Goal: Navigation & Orientation: Understand site structure

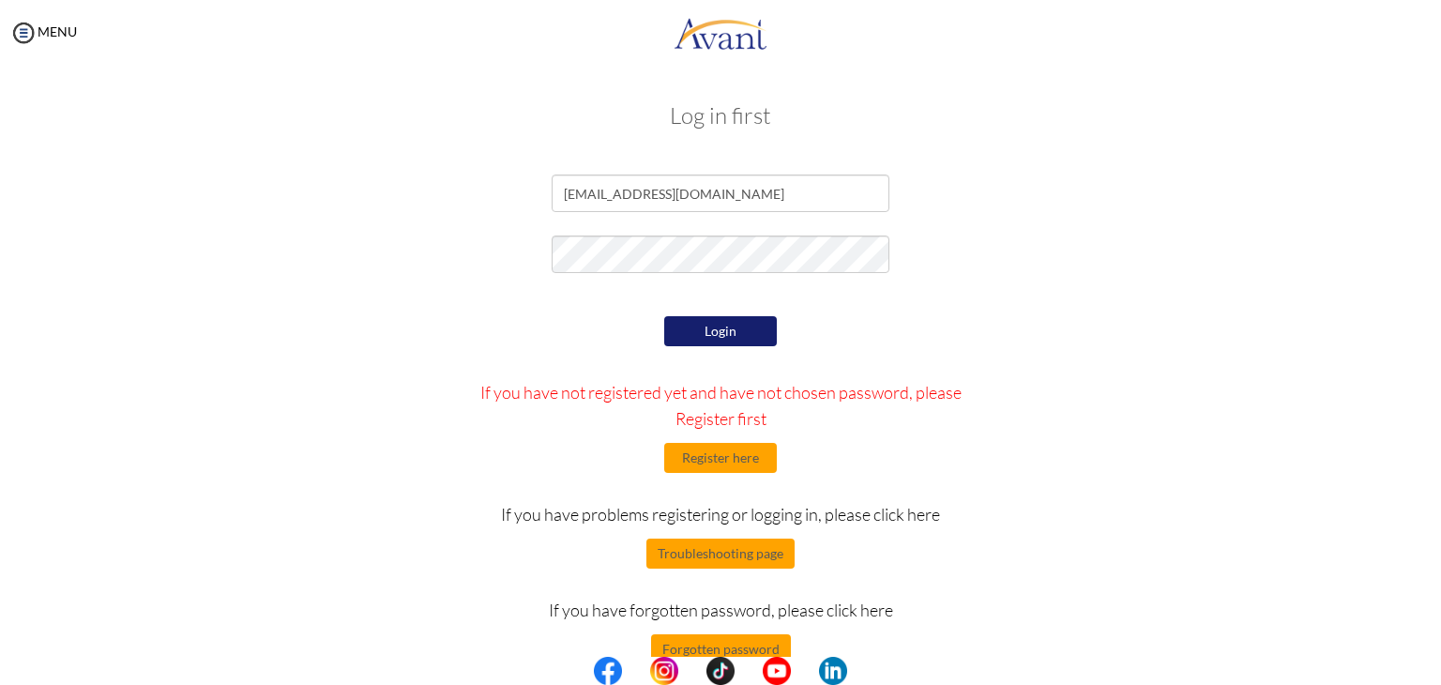
click at [736, 324] on button "Login" at bounding box center [720, 331] width 113 height 30
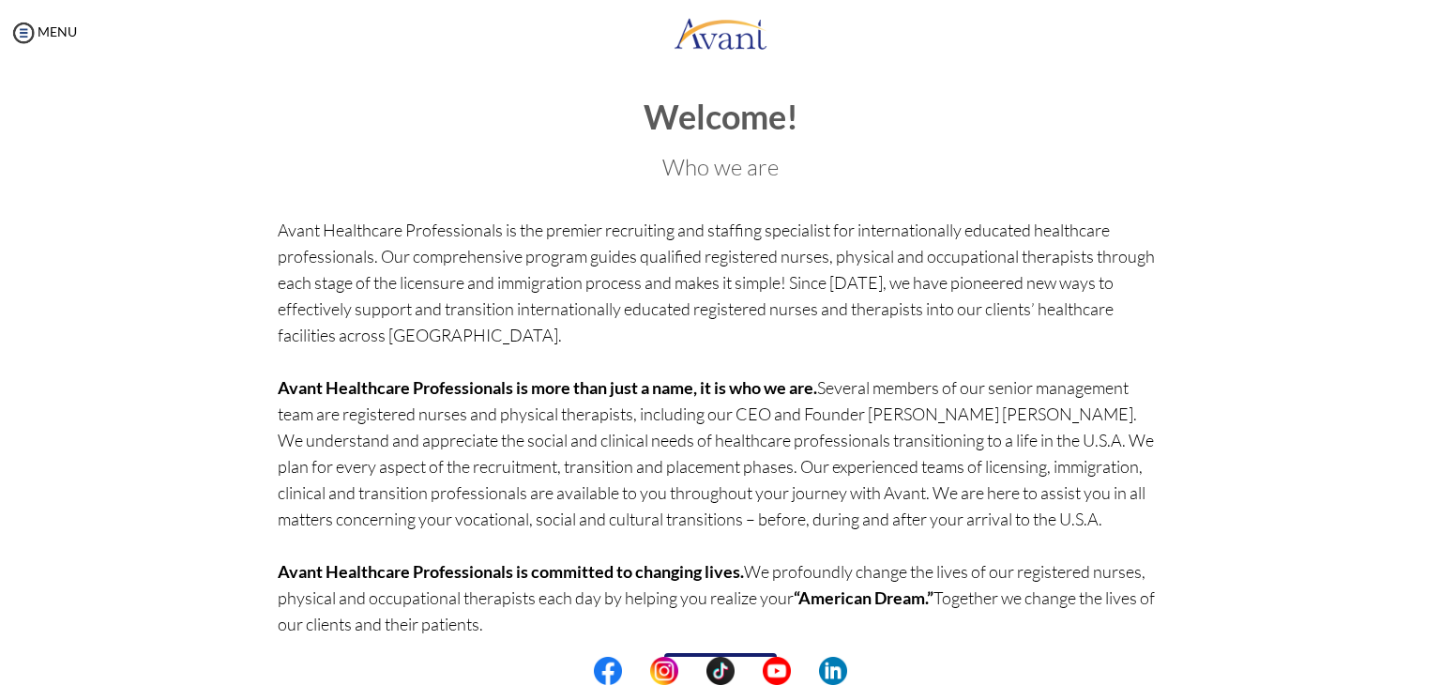
scroll to position [73, 0]
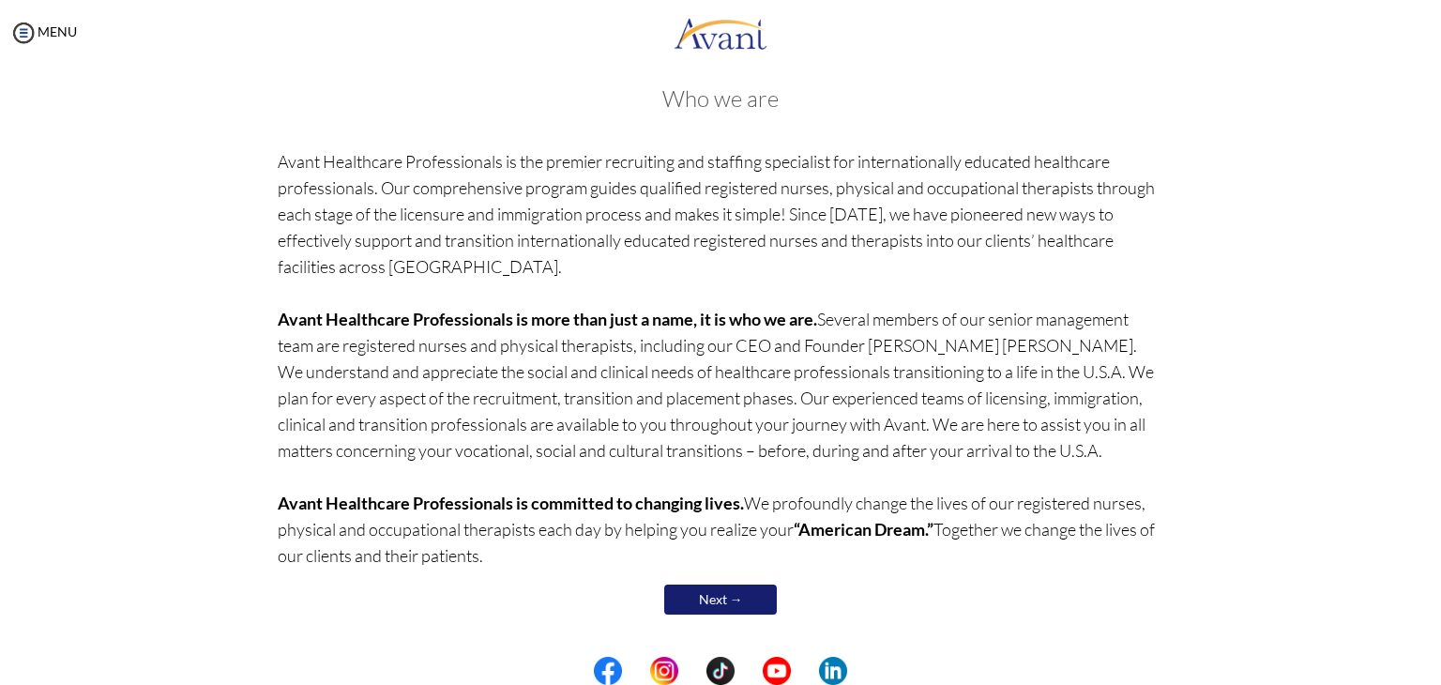
click at [368, 499] on b "Avant Healthcare Professionals is committed to changing lives." at bounding box center [511, 502] width 466 height 21
click at [420, 498] on b "Avant Healthcare Professionals is committed to changing lives." at bounding box center [511, 502] width 466 height 21
click at [657, 529] on p "Avant Healthcare Professionals is the premier recruiting and staffing specialis…" at bounding box center [721, 358] width 886 height 420
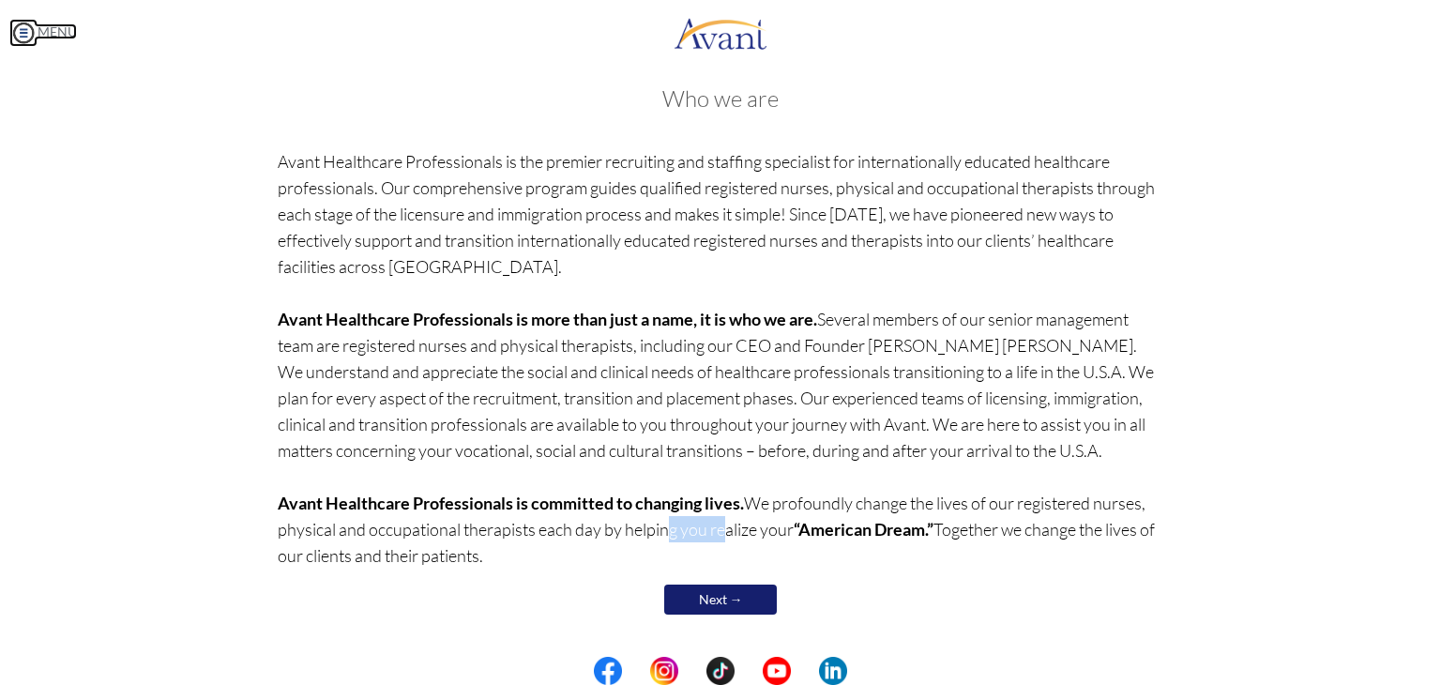
click at [25, 26] on img at bounding box center [23, 33] width 28 height 28
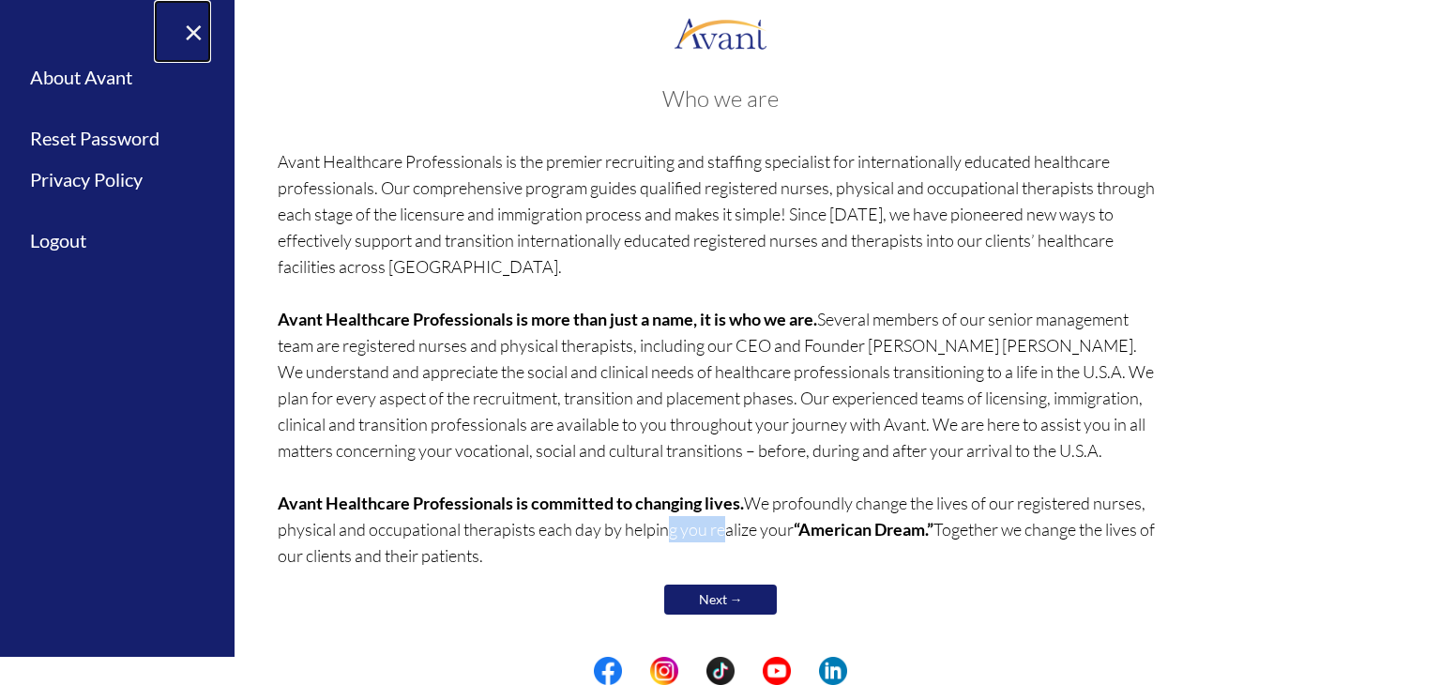
click at [193, 37] on link "×" at bounding box center [182, 31] width 57 height 63
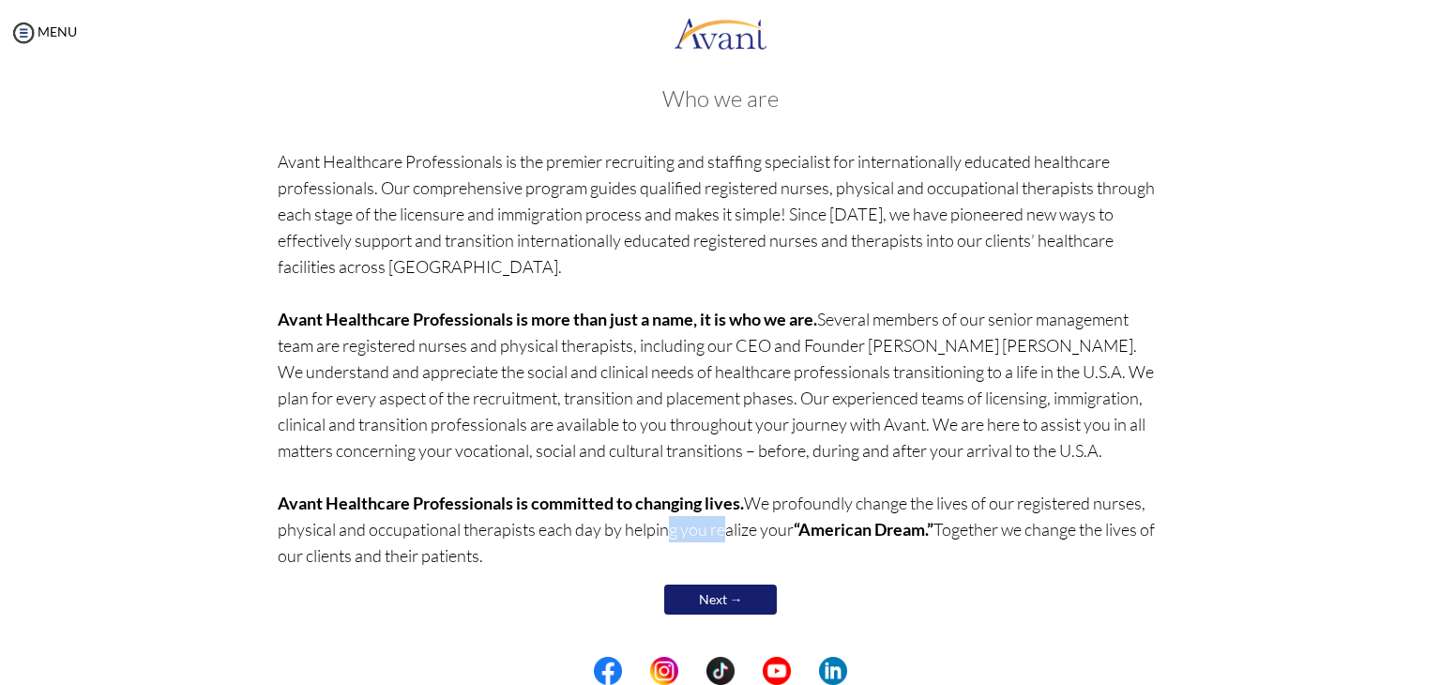
click at [712, 601] on link "Next →" at bounding box center [720, 599] width 113 height 30
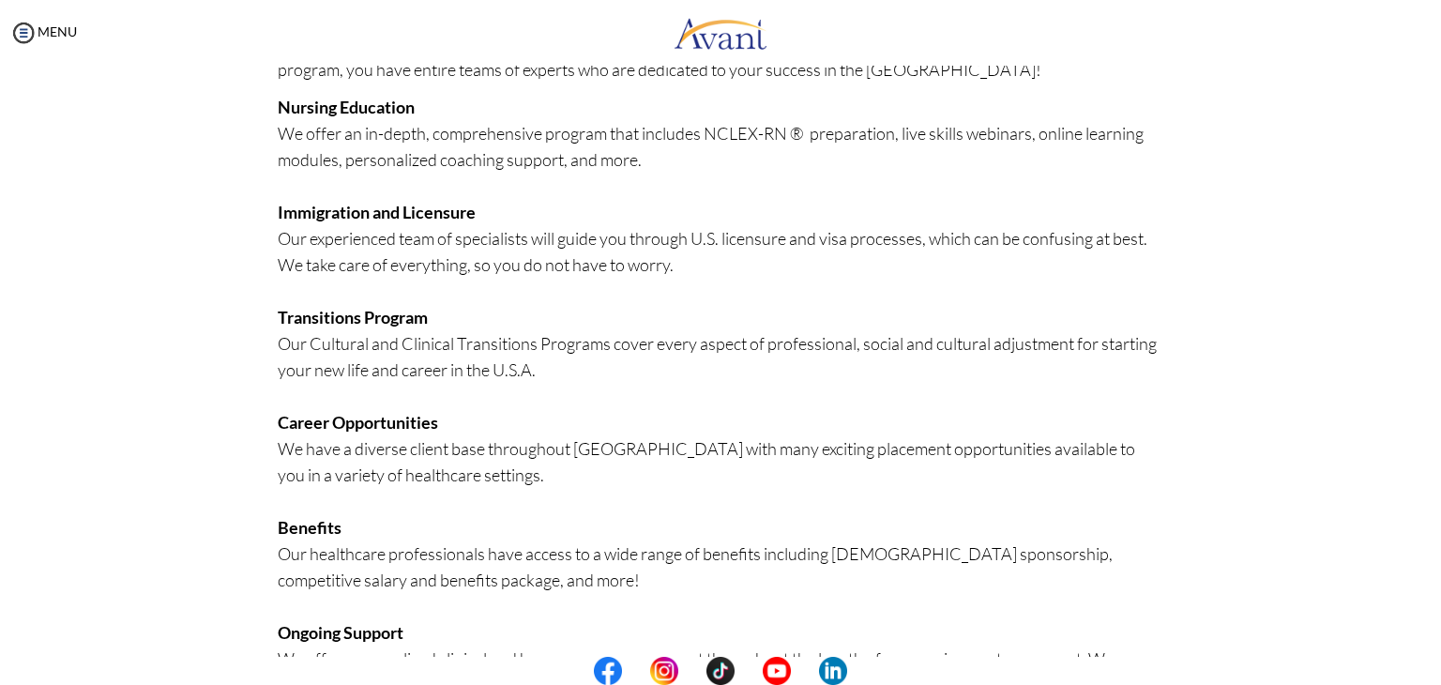
scroll to position [370, 0]
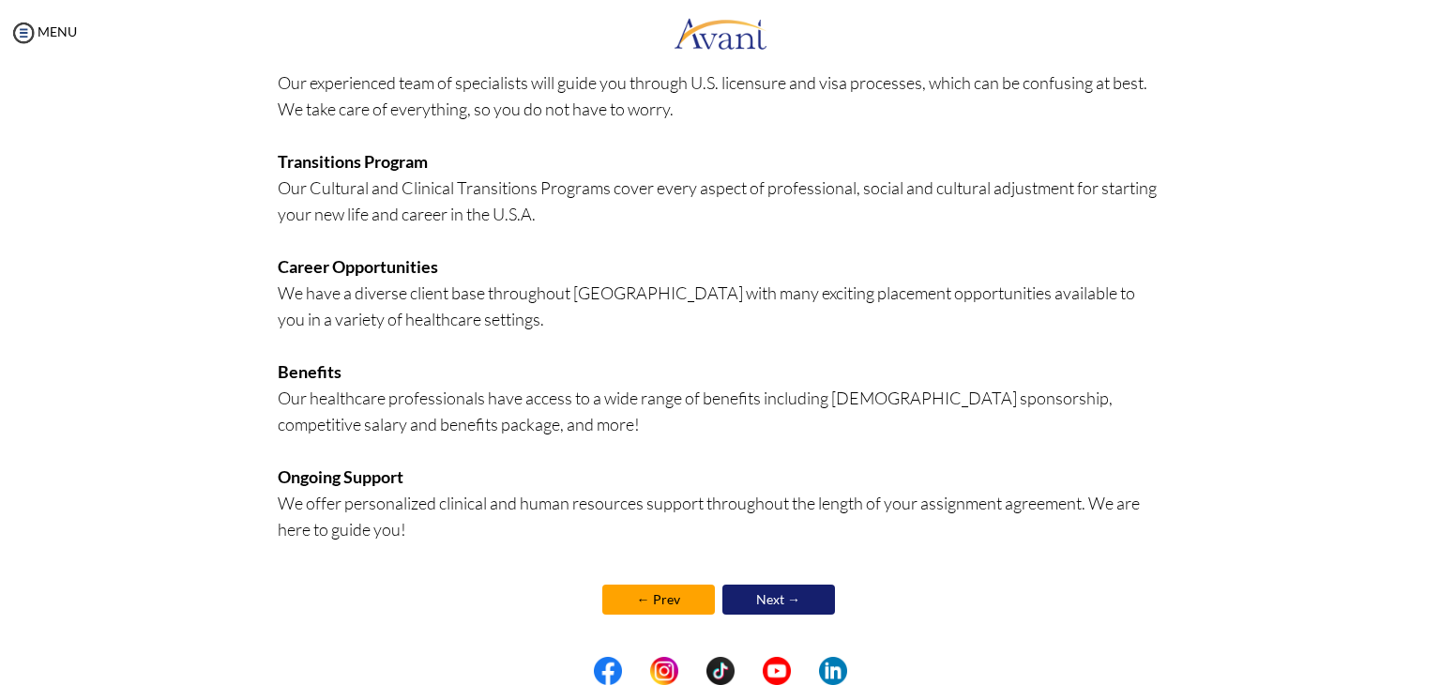
click at [774, 593] on link "Next →" at bounding box center [778, 599] width 113 height 30
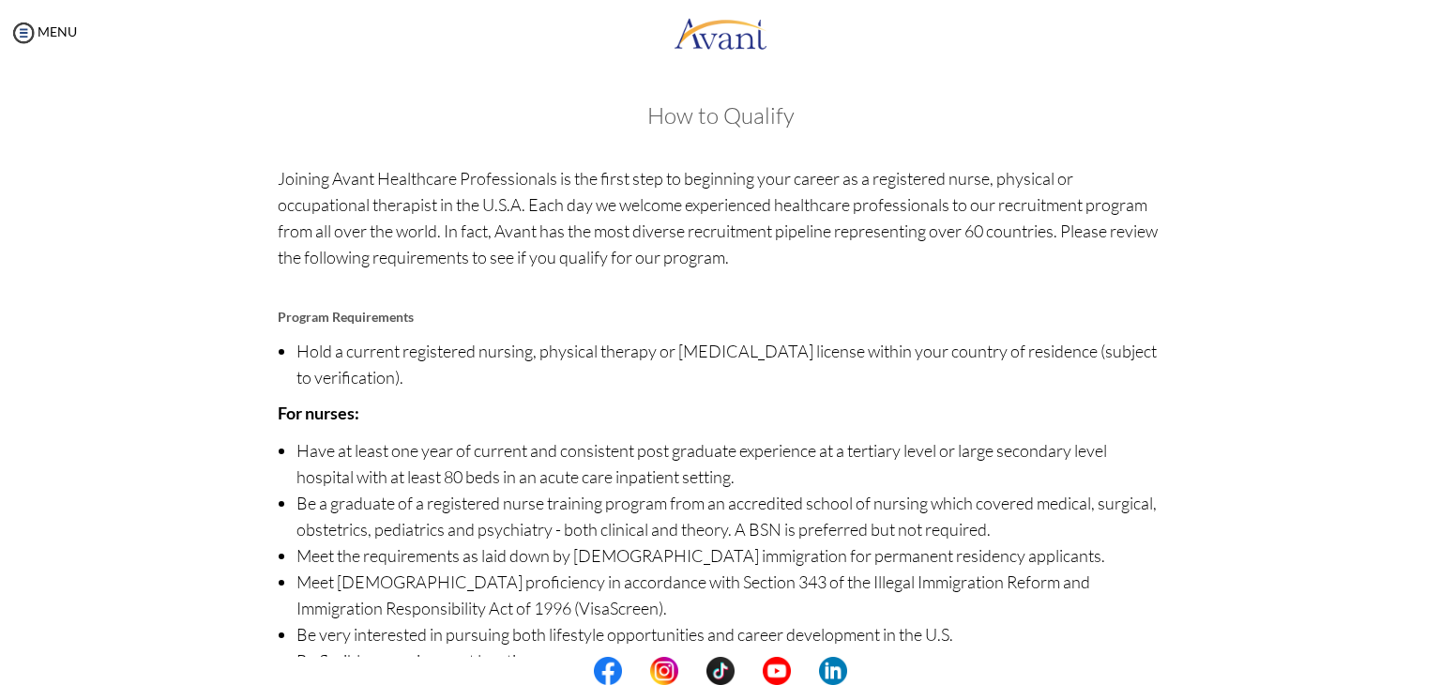
scroll to position [131, 0]
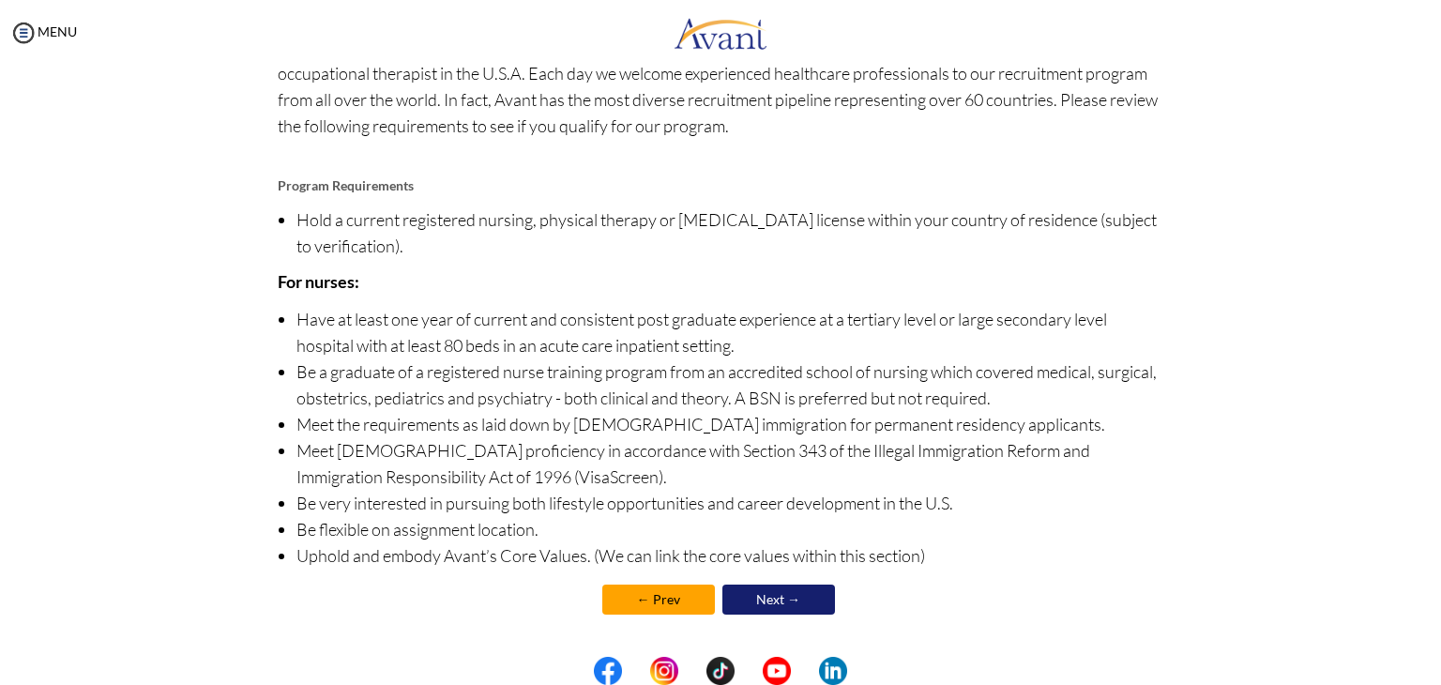
click at [809, 607] on link "Next →" at bounding box center [778, 599] width 113 height 30
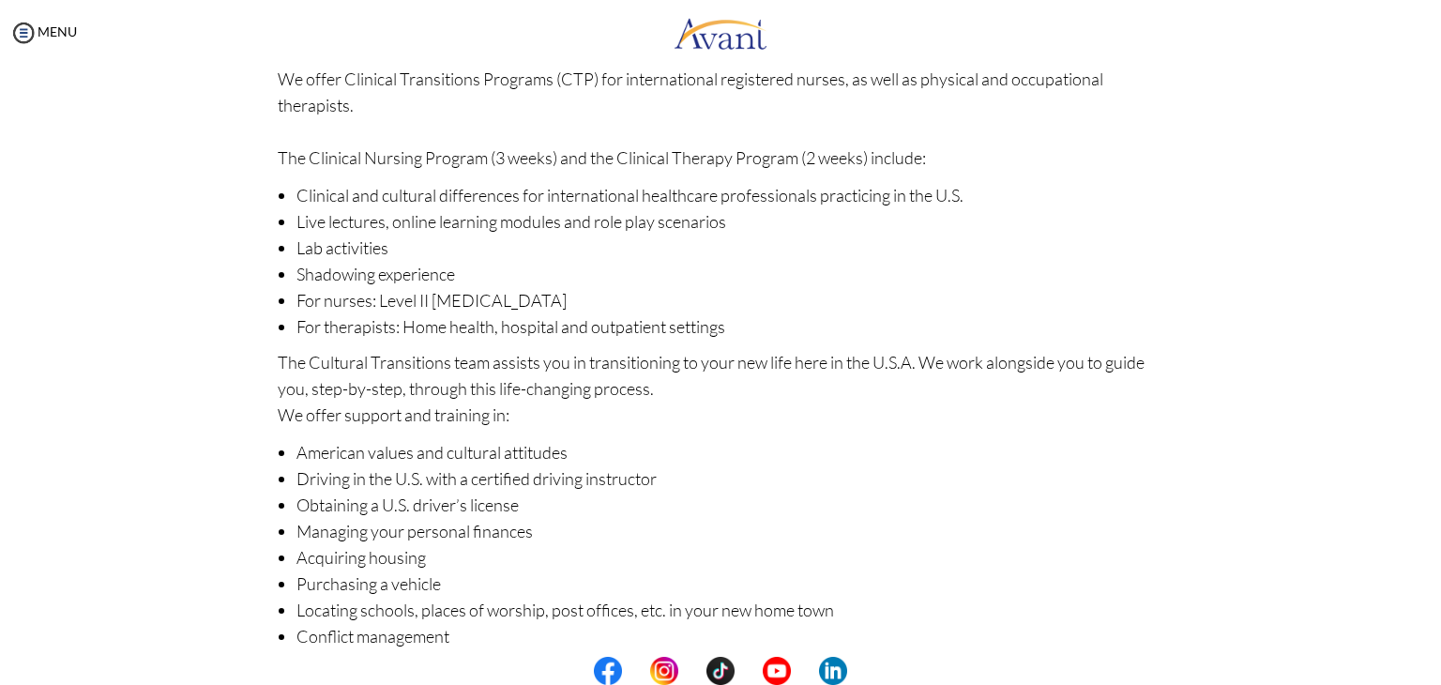
scroll to position [206, 0]
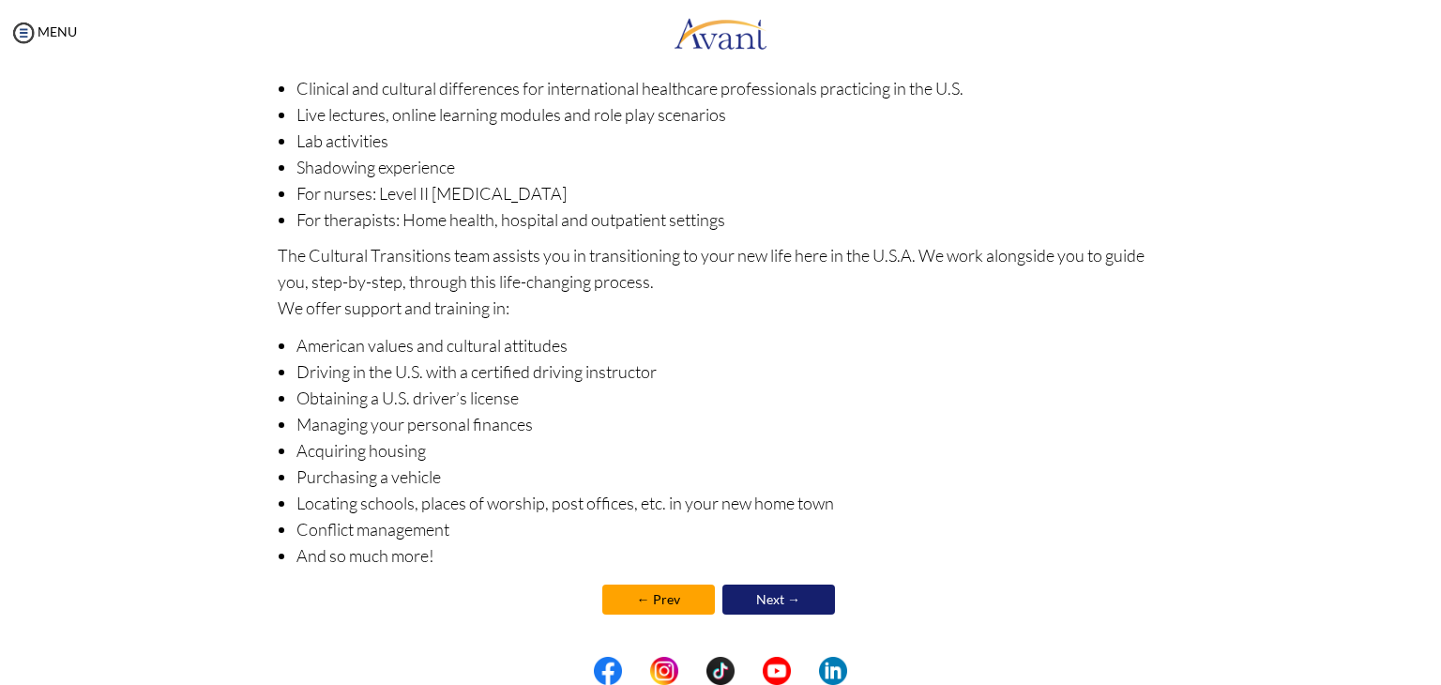
click at [776, 594] on link "Next →" at bounding box center [778, 599] width 113 height 30
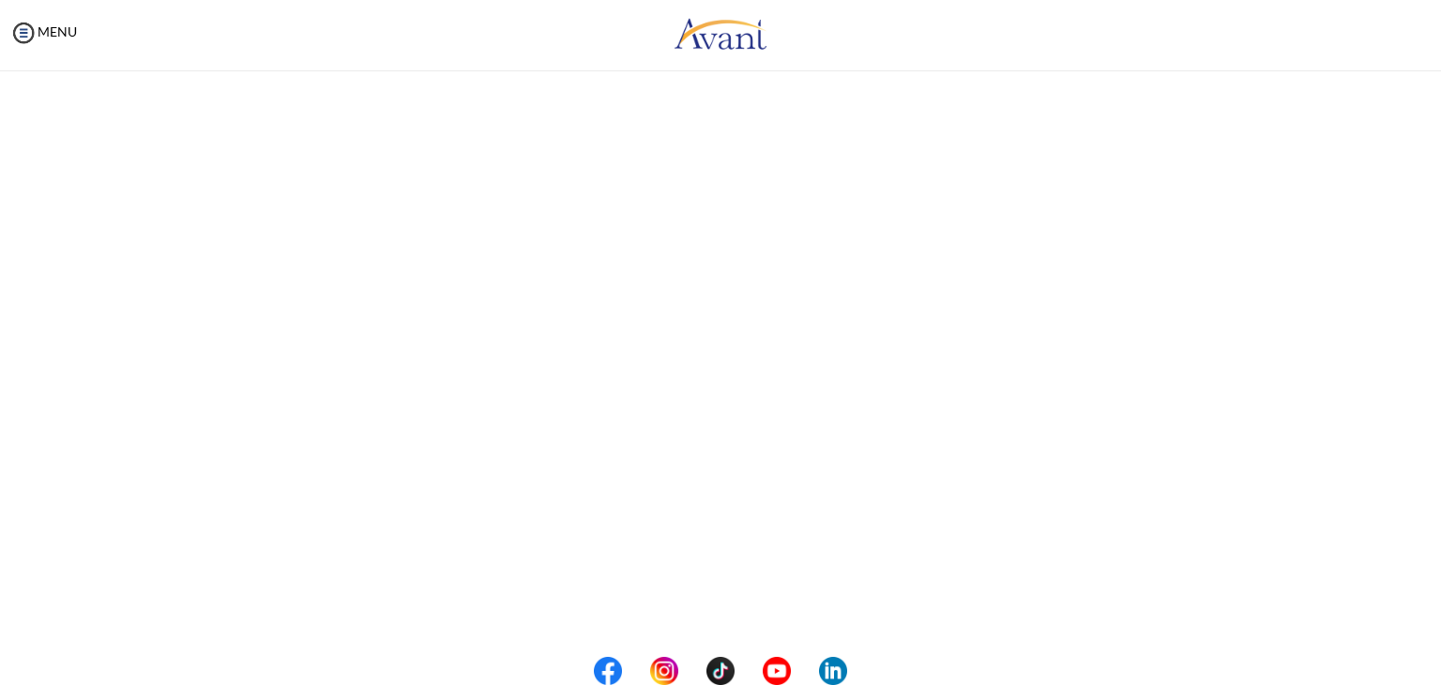
scroll to position [208, 0]
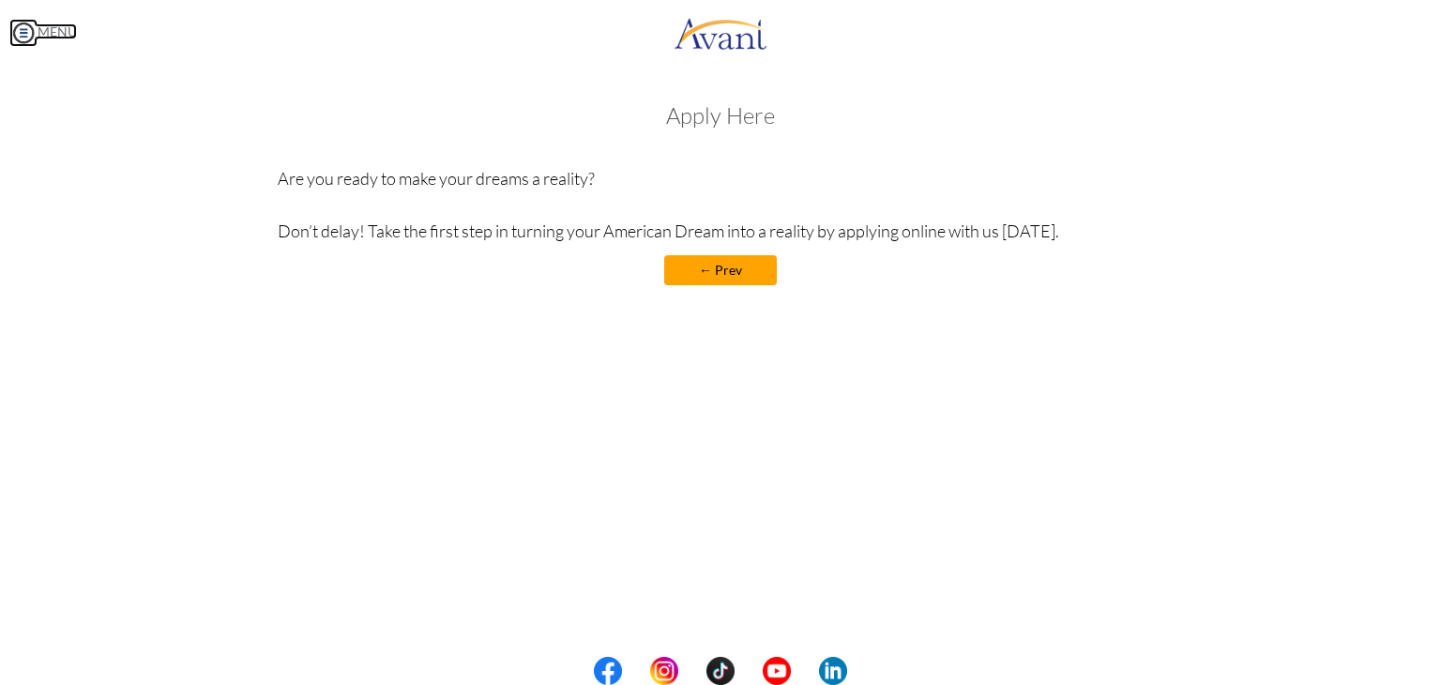
click at [13, 33] on img at bounding box center [23, 33] width 28 height 28
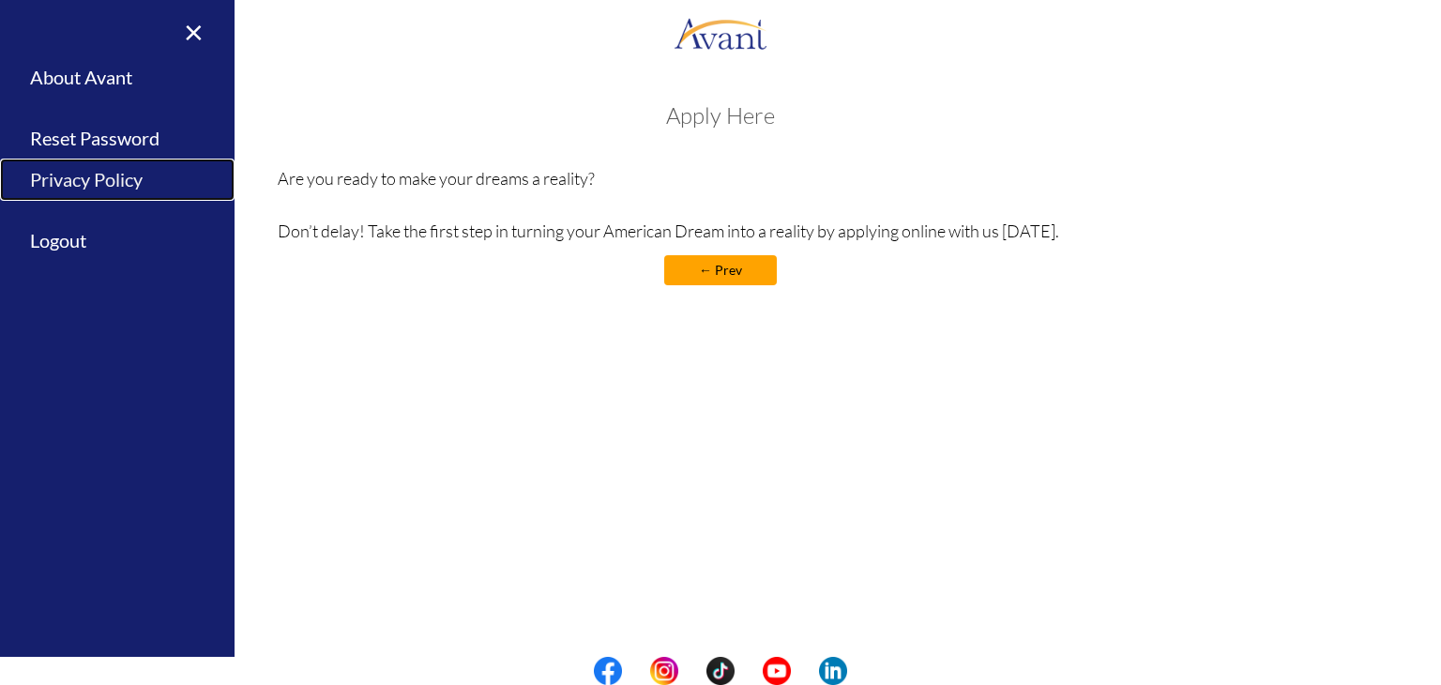
click at [110, 177] on link "Privacy Policy" at bounding box center [117, 180] width 234 height 42
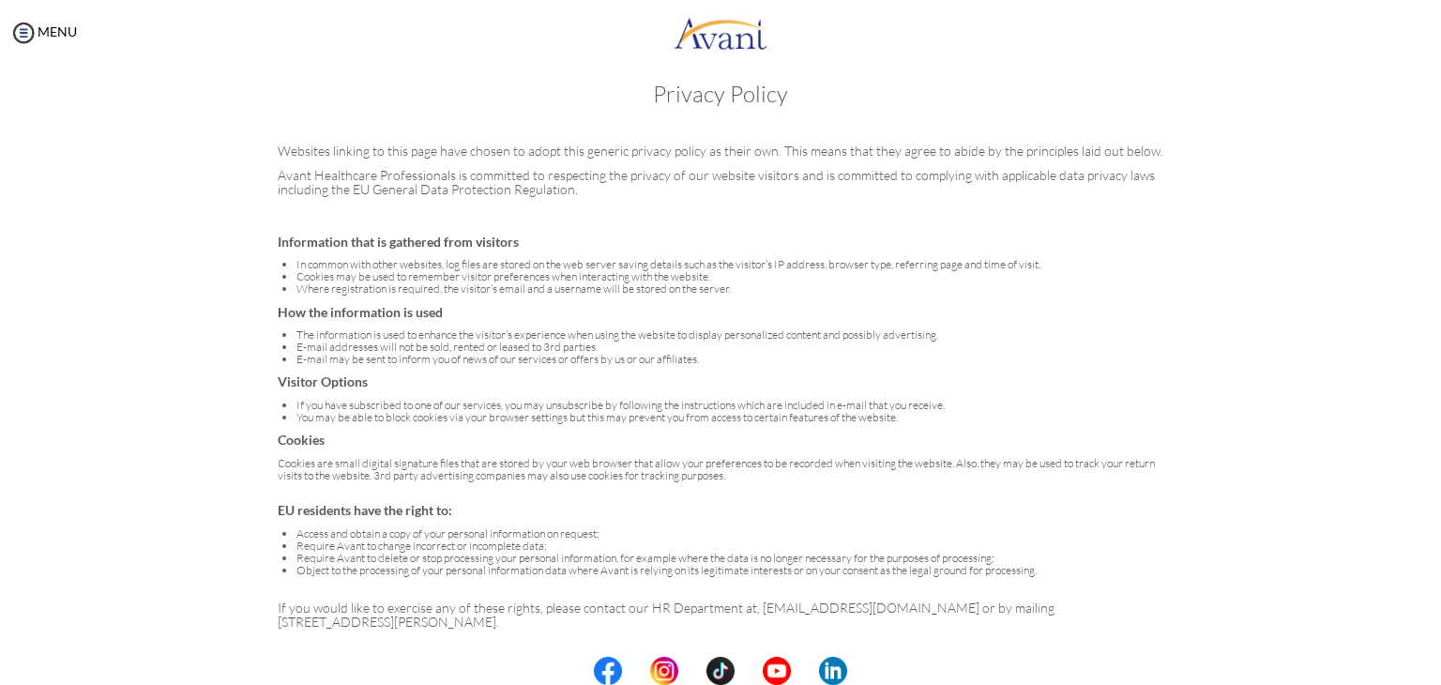
scroll to position [23, 0]
click at [26, 28] on img at bounding box center [23, 33] width 28 height 28
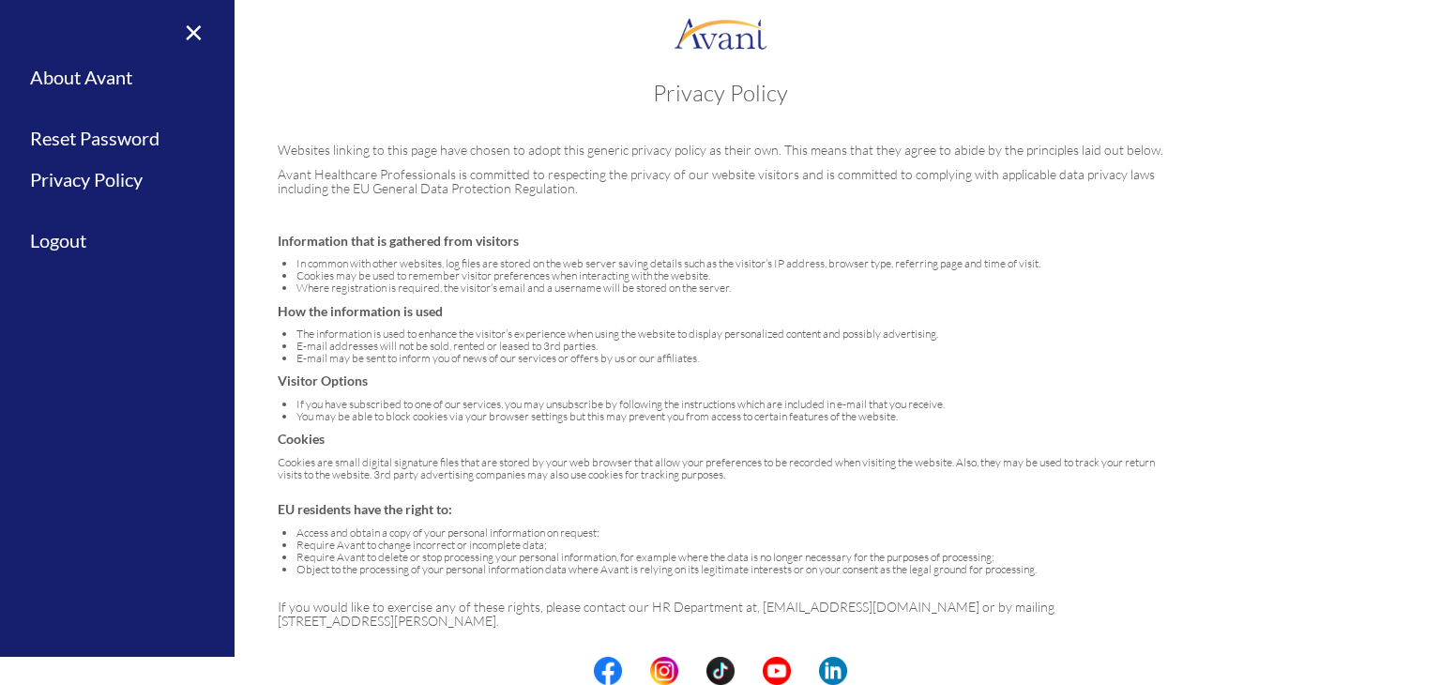
click at [26, 28] on div "× Home Avant Video Library My Process My Resources About Avant Refer a Friend R…" at bounding box center [117, 342] width 234 height 685
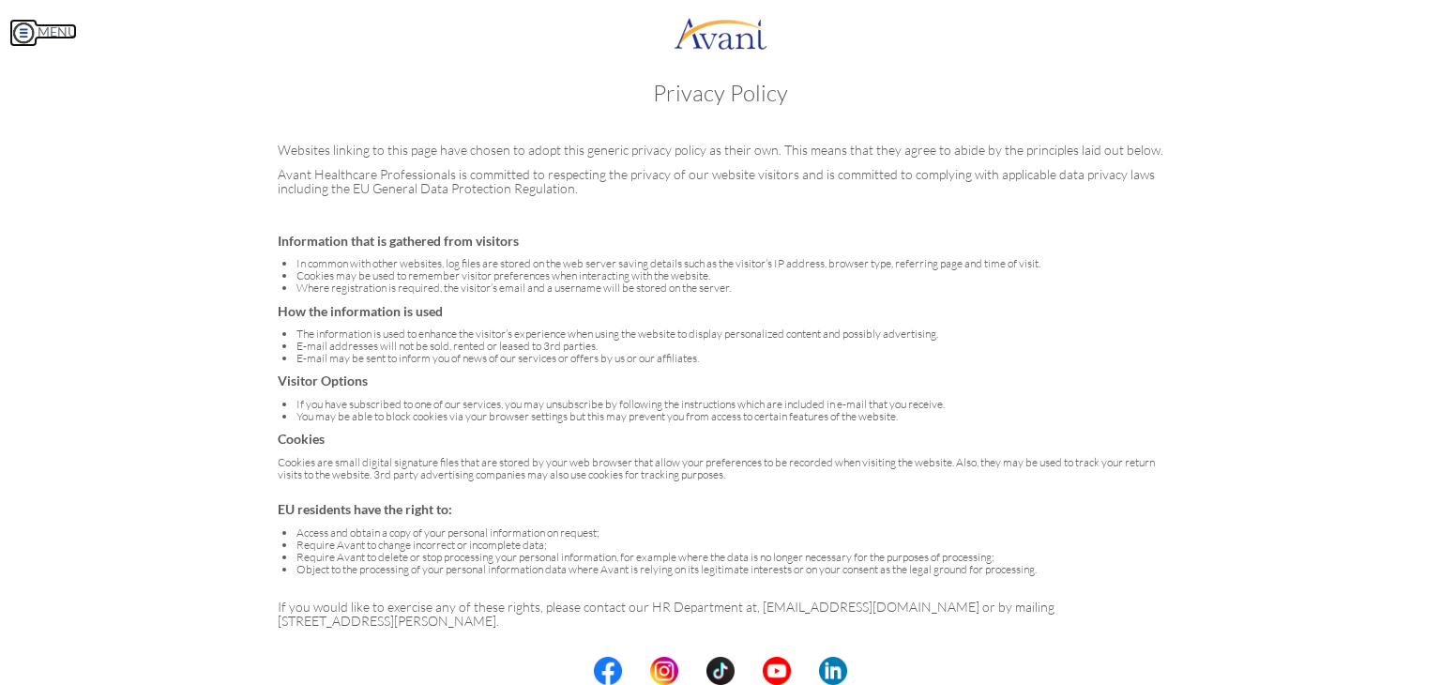
click at [49, 35] on link "MENU" at bounding box center [43, 31] width 68 height 16
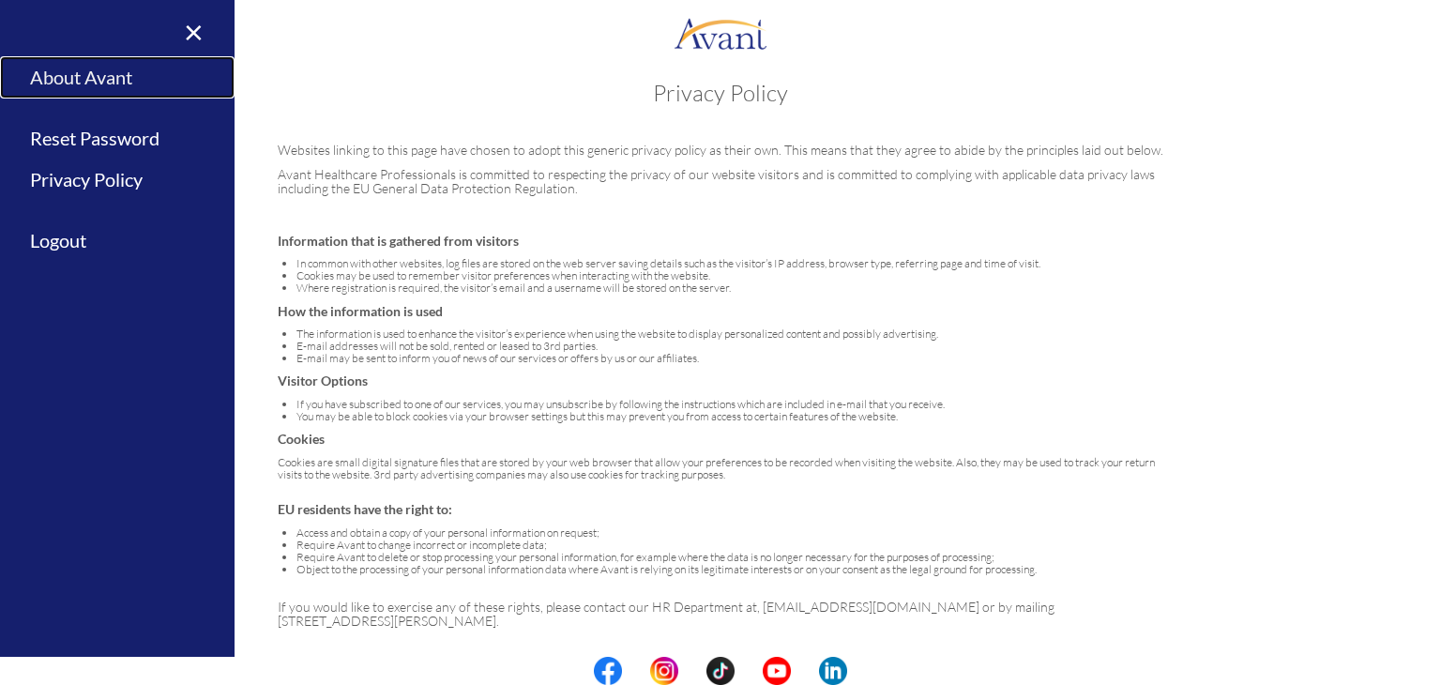
click at [92, 70] on link "About Avant" at bounding box center [117, 77] width 234 height 42
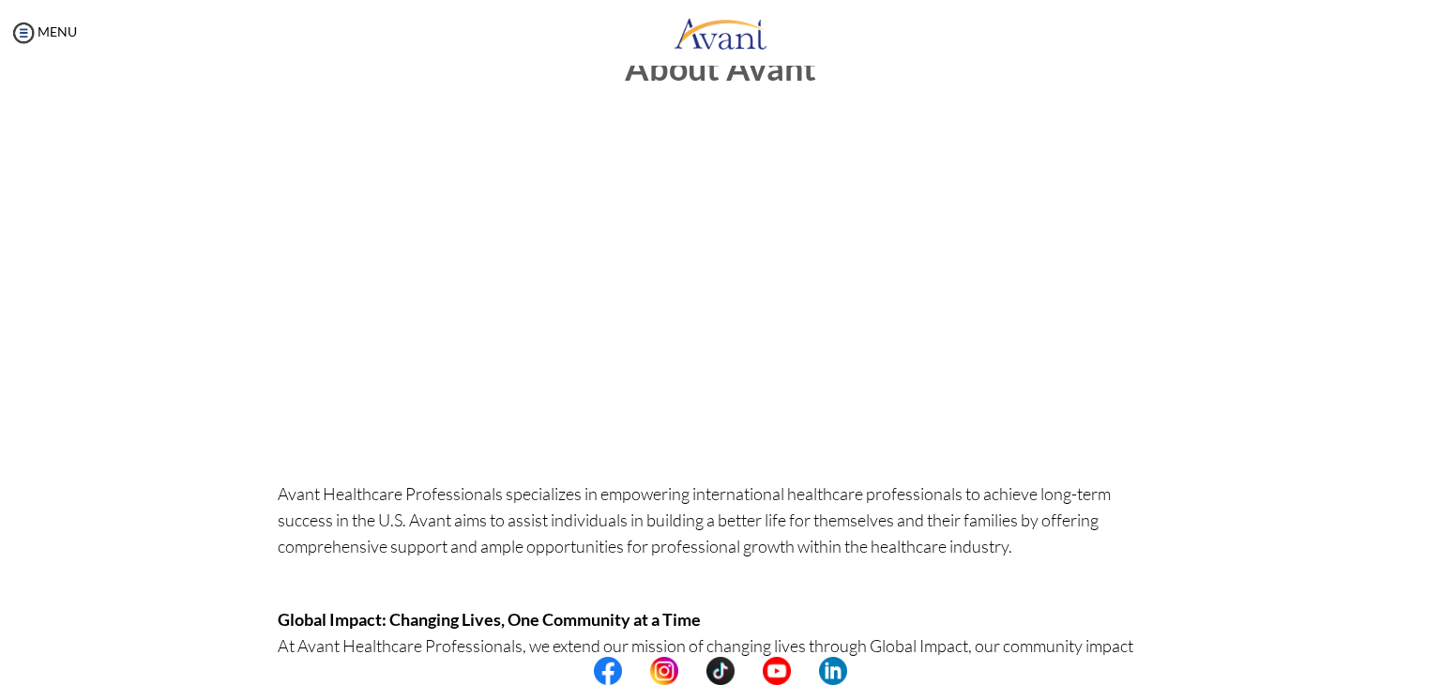
scroll to position [0, 0]
